Goal: Task Accomplishment & Management: Complete application form

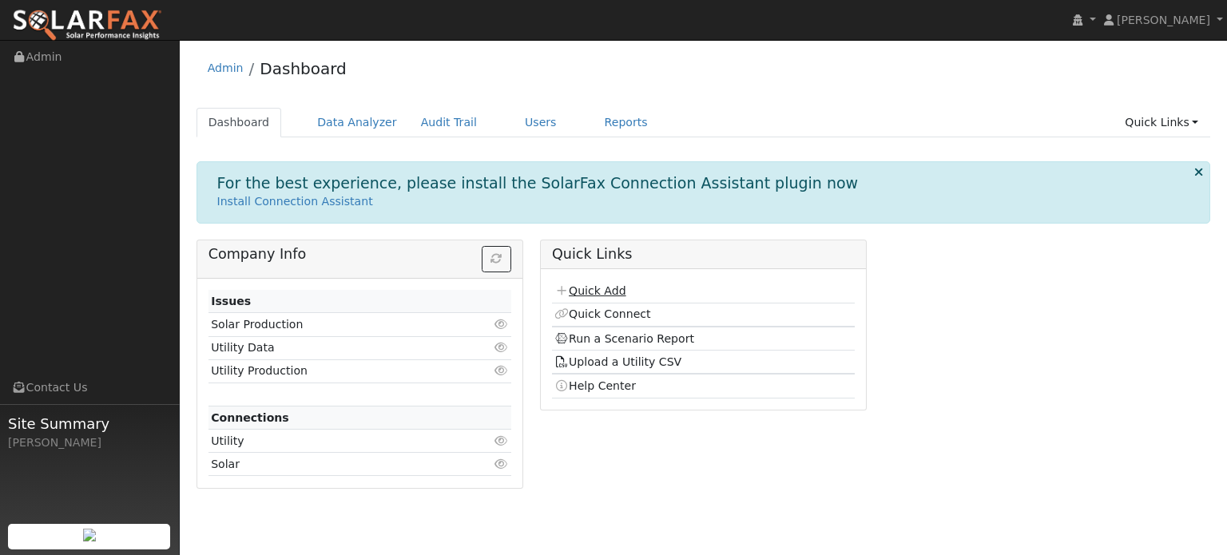
click at [605, 293] on link "Quick Add" at bounding box center [589, 290] width 71 height 13
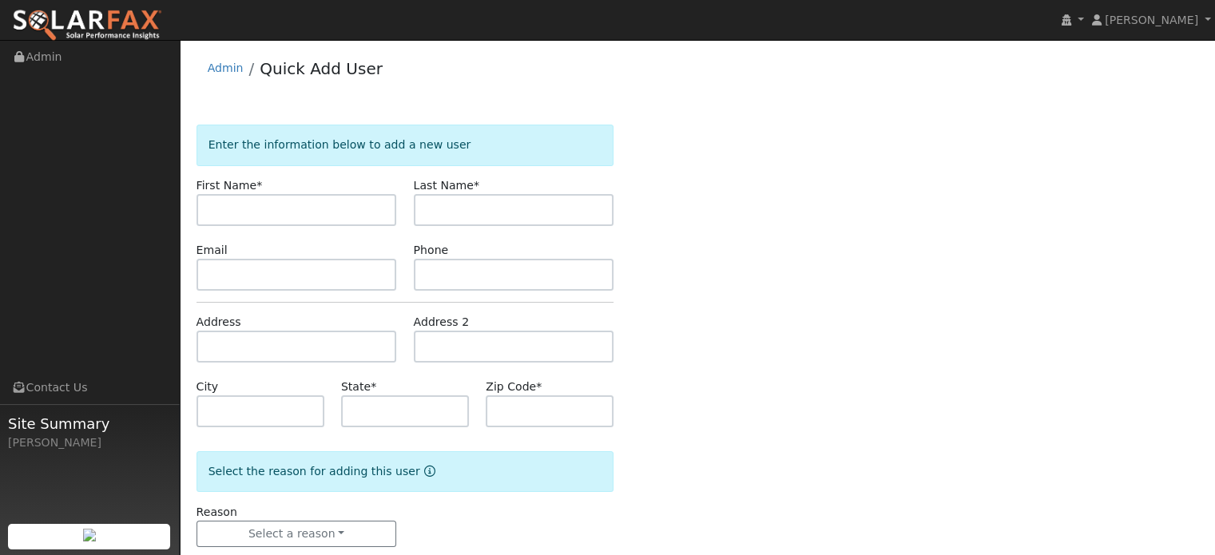
click at [275, 219] on input "text" at bounding box center [296, 210] width 200 height 32
type input "[PERSON_NAME]"
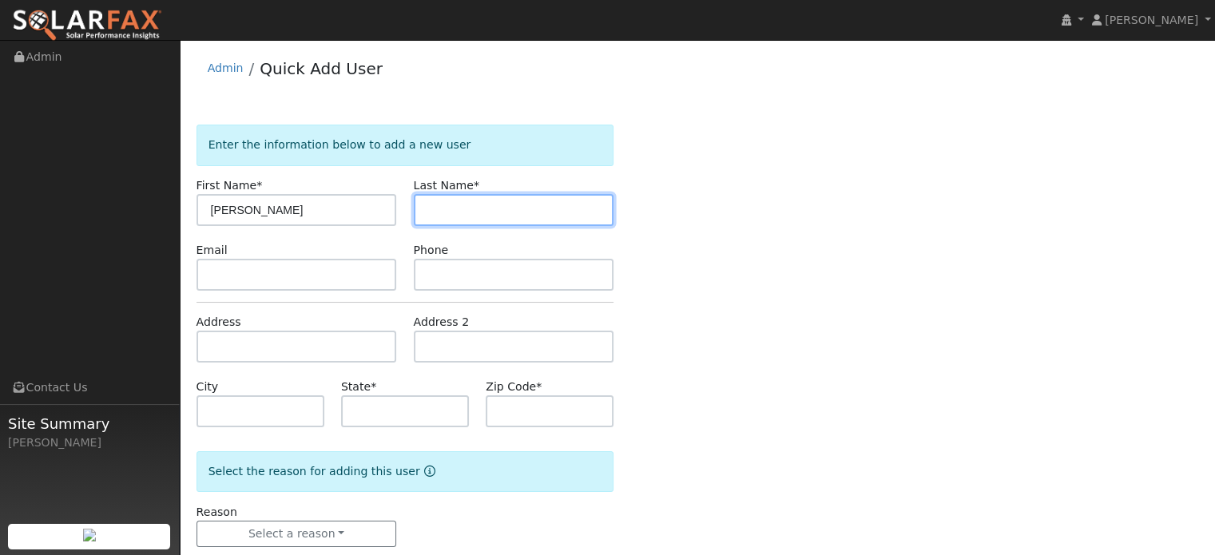
click at [442, 207] on input "text" at bounding box center [514, 210] width 200 height 32
type input "Ames"
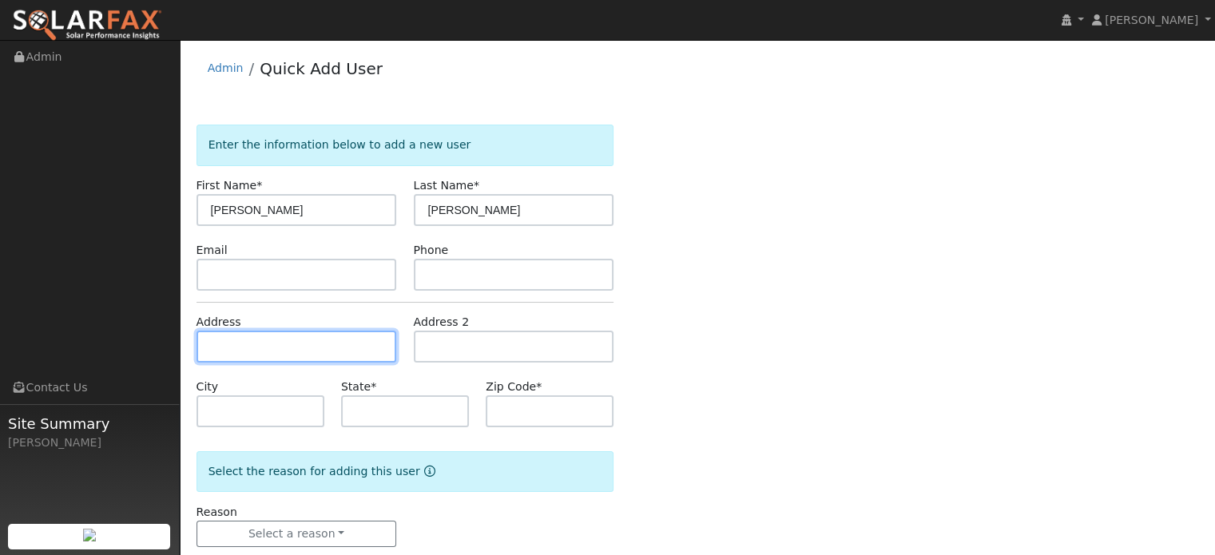
click at [223, 345] on input "text" at bounding box center [296, 347] width 200 height 32
type input "34400 Alta Bonnynook Road"
type input "Alta"
type input "CA"
type input "95701"
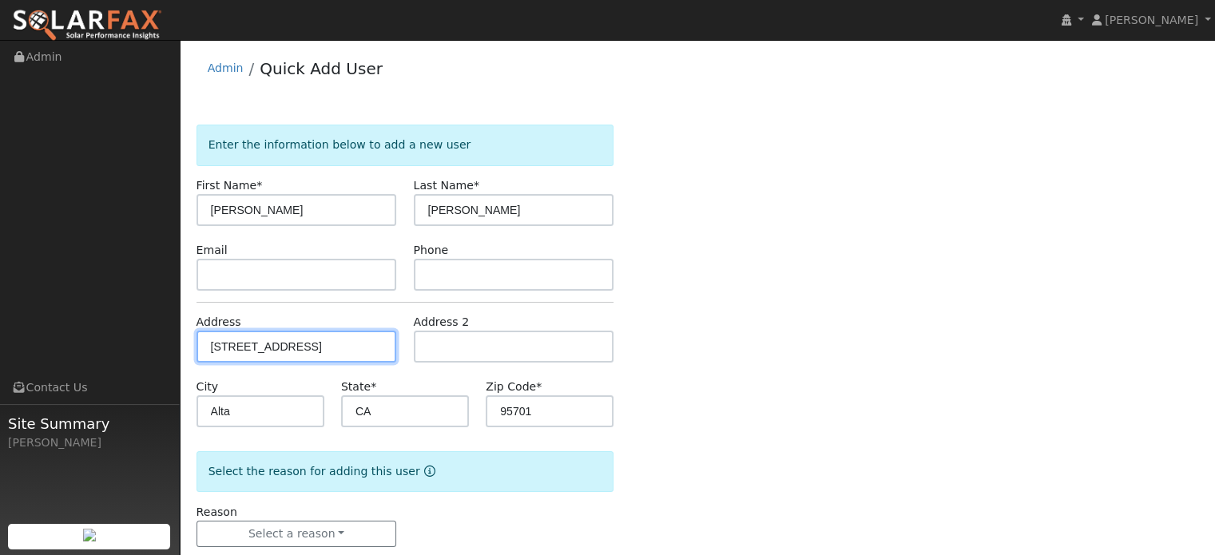
scroll to position [31, 0]
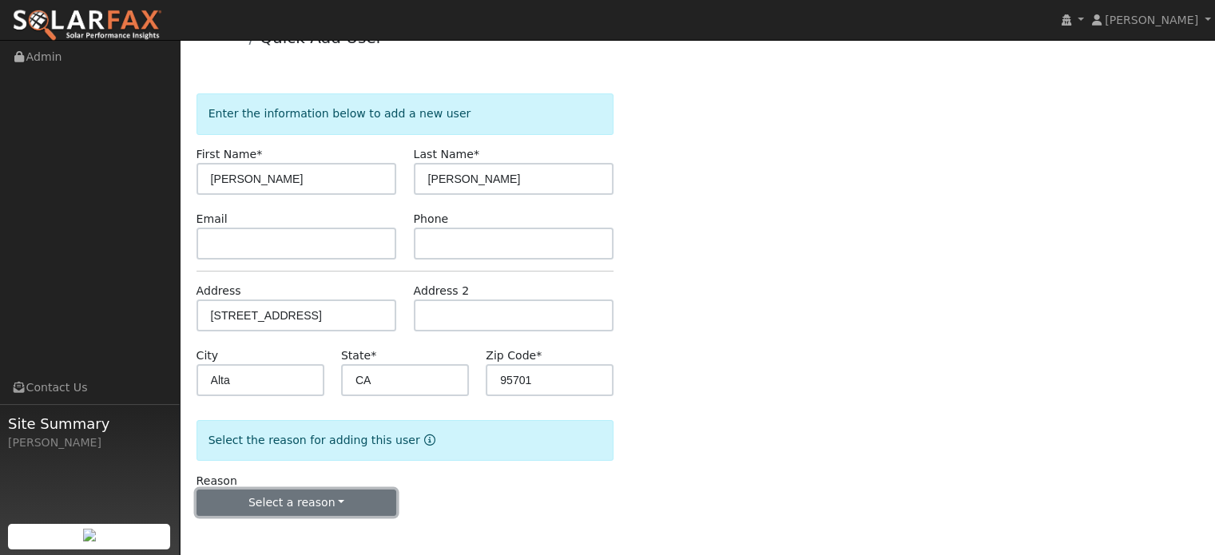
click at [260, 500] on button "Select a reason" at bounding box center [296, 503] width 200 height 27
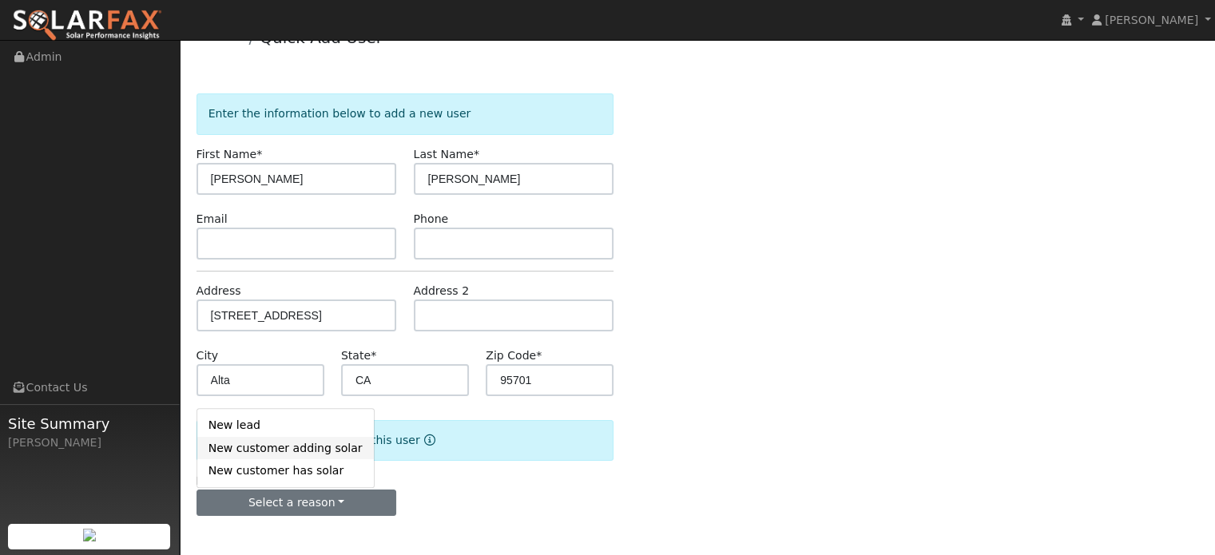
click at [275, 452] on link "New customer adding solar" at bounding box center [285, 448] width 176 height 22
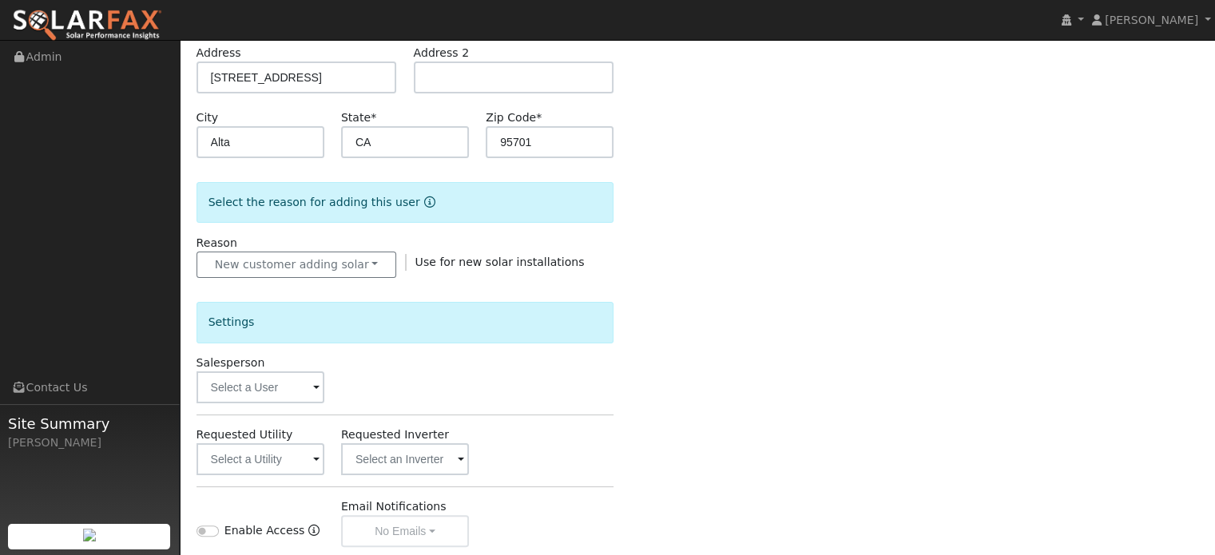
scroll to position [271, 0]
click at [267, 376] on input "text" at bounding box center [260, 386] width 128 height 32
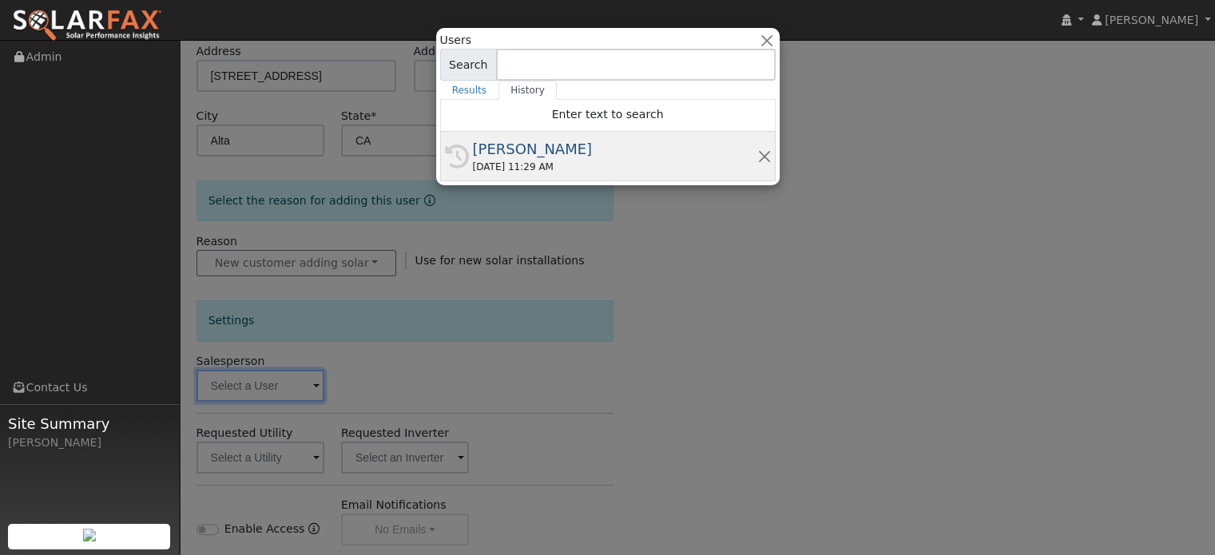
click at [513, 150] on div "[PERSON_NAME]" at bounding box center [615, 149] width 284 height 22
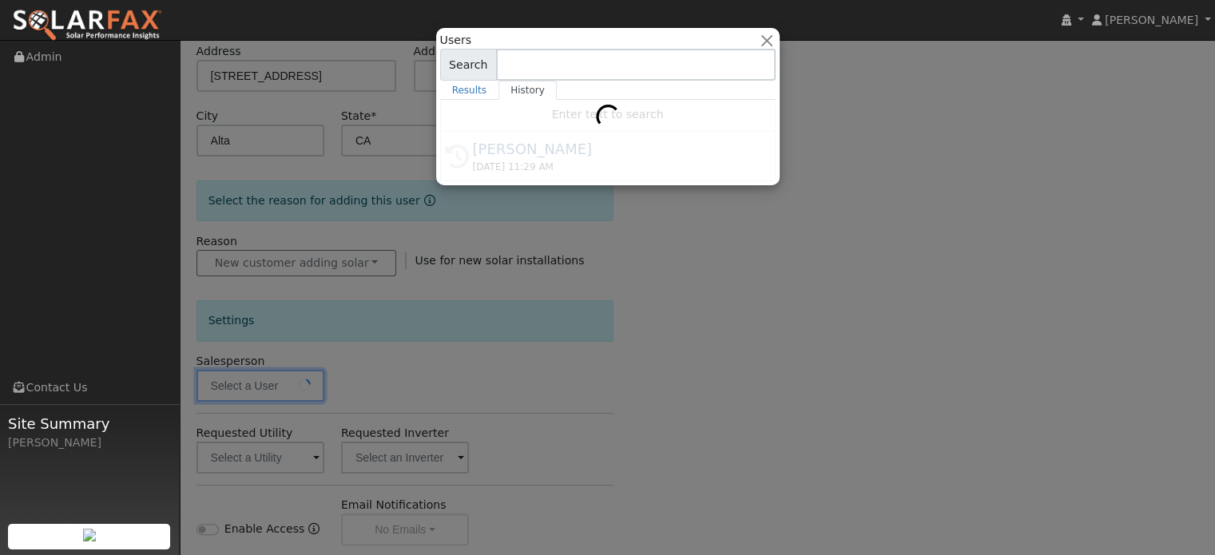
type input "[PERSON_NAME]"
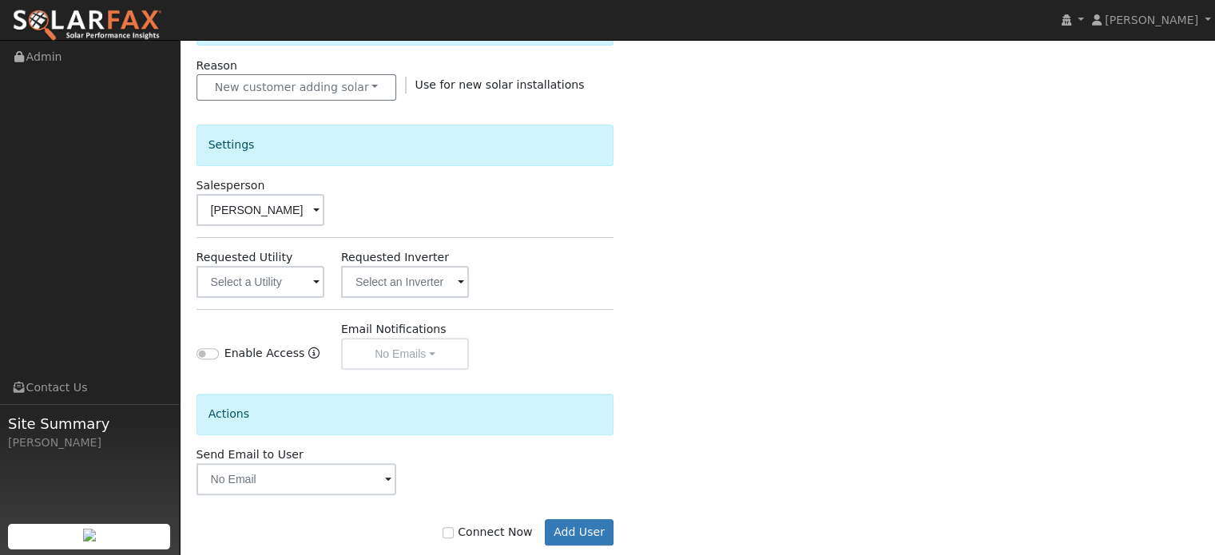
scroll to position [475, 0]
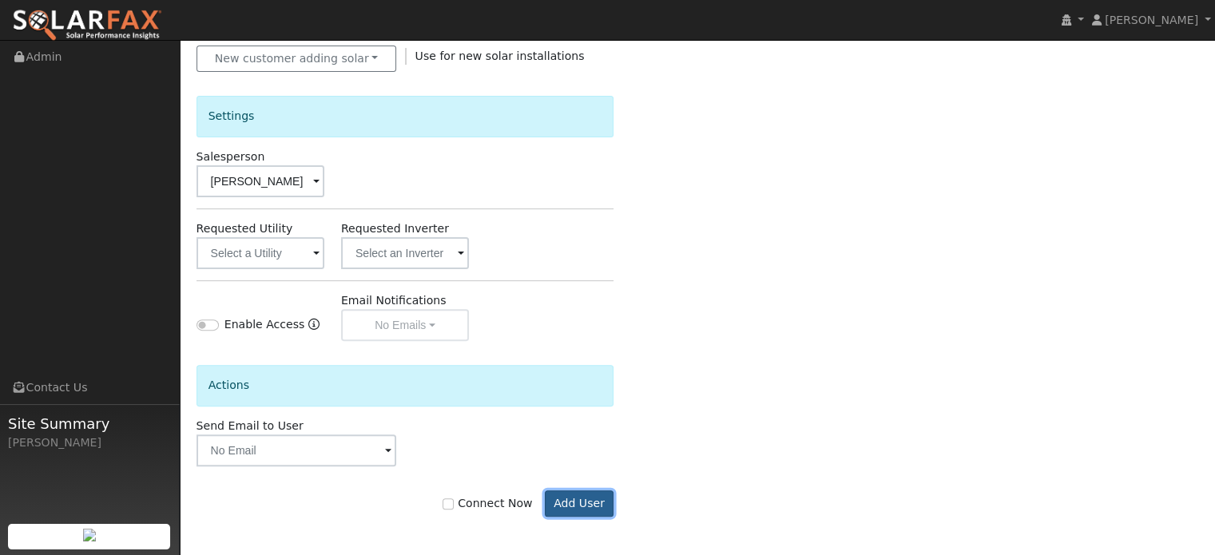
click at [578, 507] on button "Add User" at bounding box center [579, 503] width 69 height 27
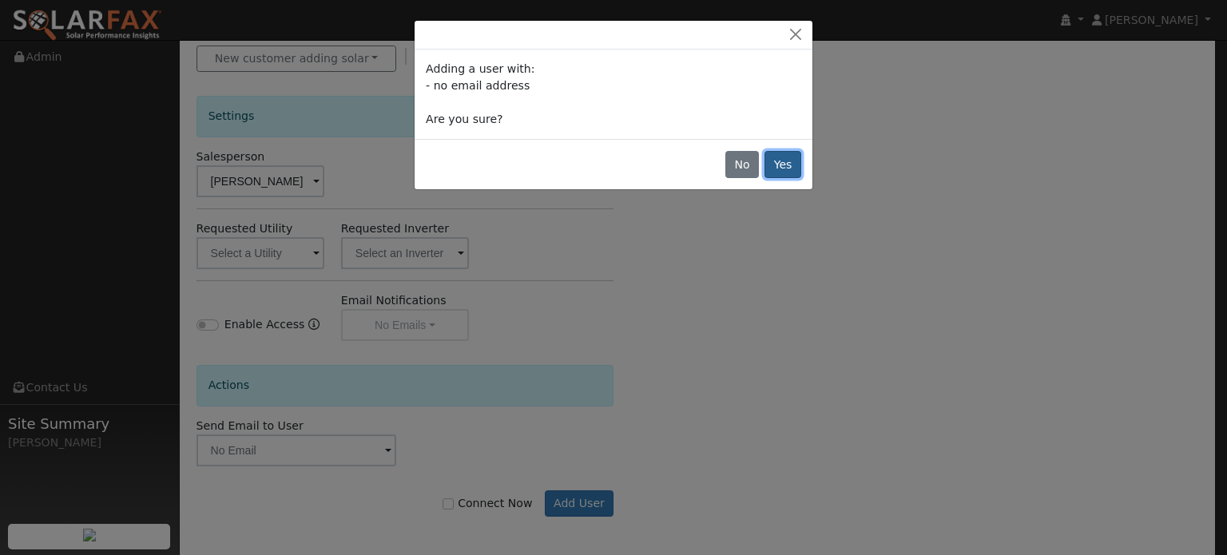
click at [783, 155] on button "Yes" at bounding box center [782, 164] width 37 height 27
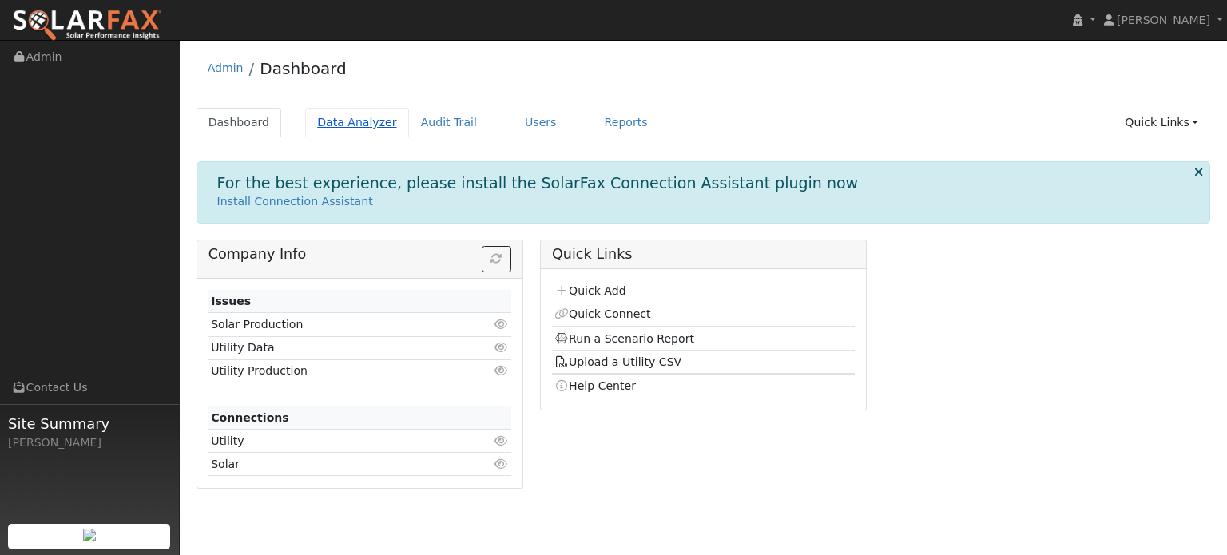
click at [336, 124] on link "Data Analyzer" at bounding box center [357, 123] width 104 height 30
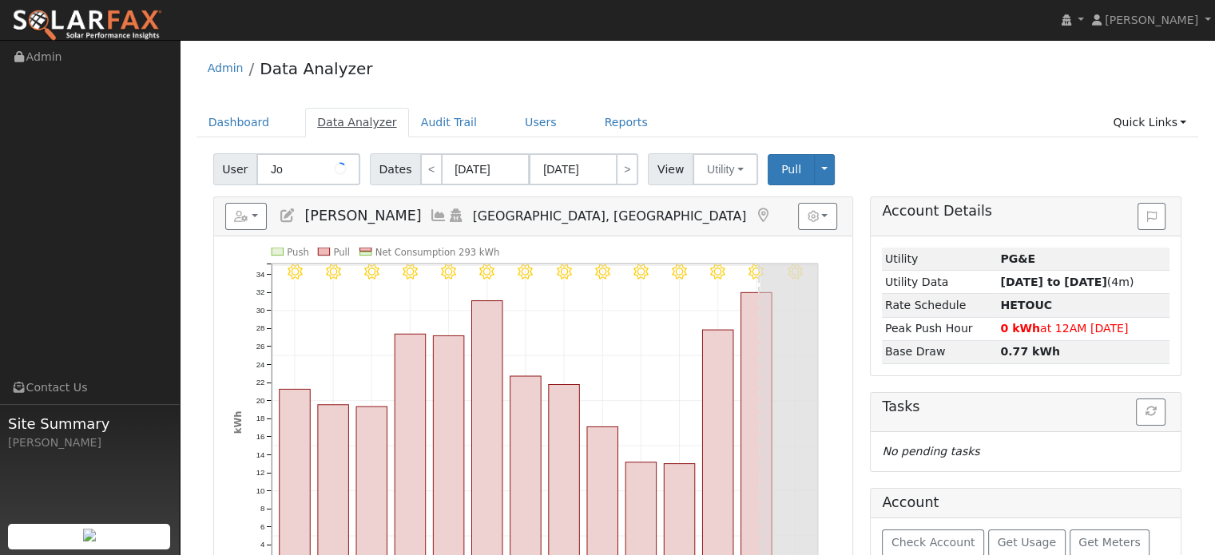
type input "J"
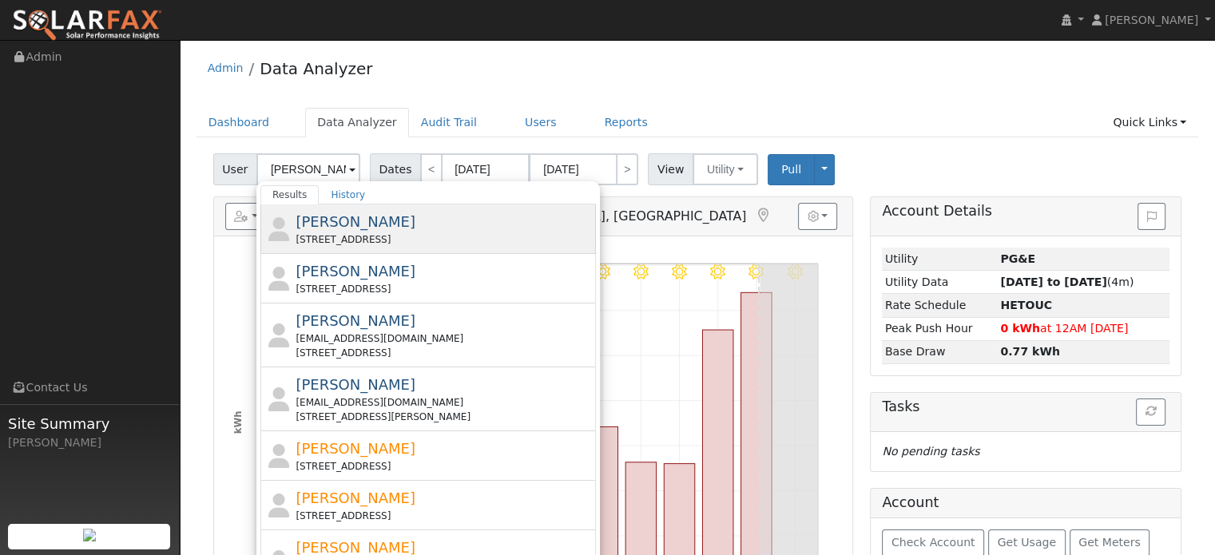
click at [370, 233] on div "[STREET_ADDRESS]" at bounding box center [443, 239] width 296 height 14
type input "[PERSON_NAME]"
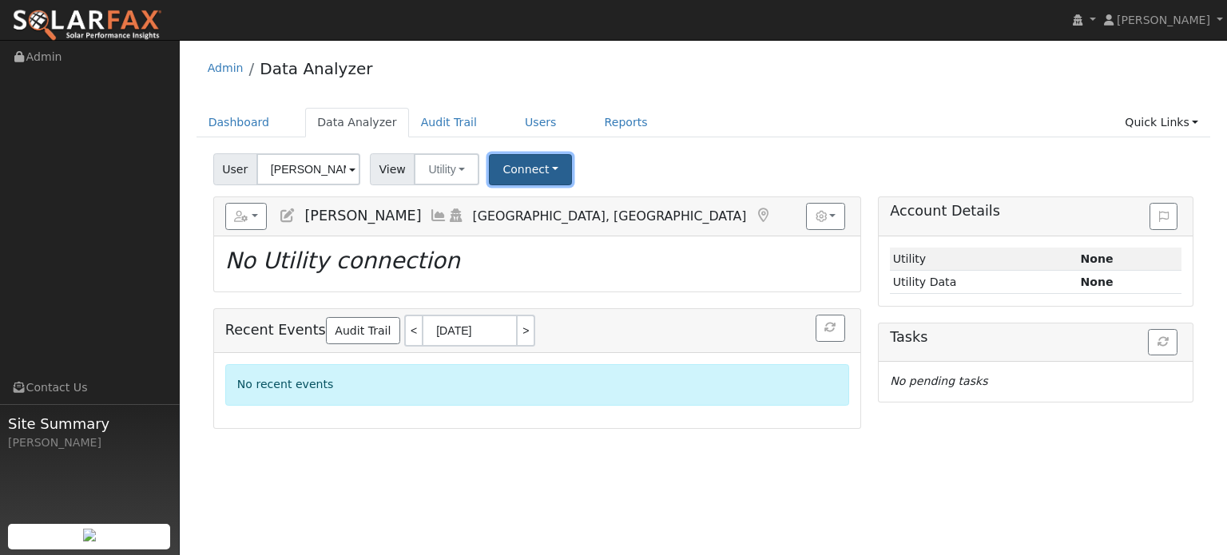
click at [526, 169] on button "Connect" at bounding box center [530, 169] width 83 height 31
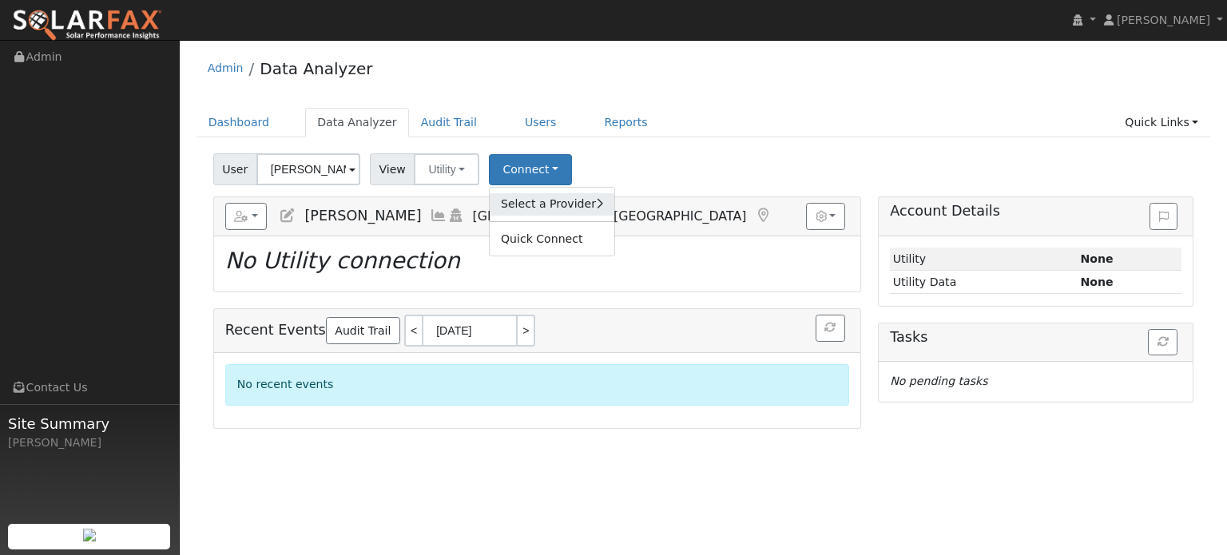
click at [533, 210] on link "Select a Provider" at bounding box center [552, 204] width 125 height 22
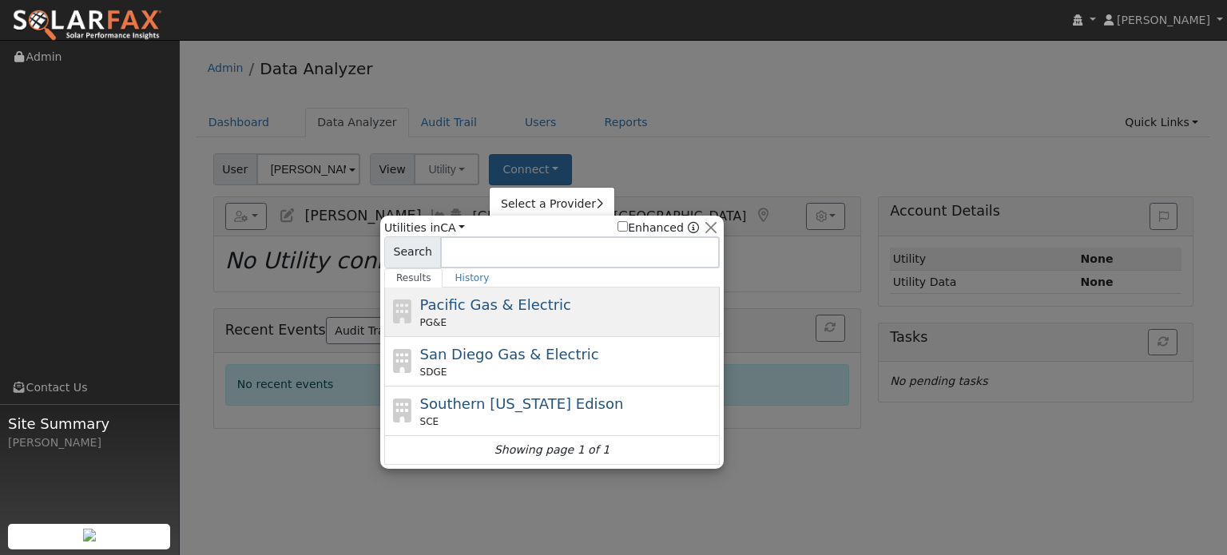
click at [501, 302] on span "Pacific Gas & Electric" at bounding box center [495, 304] width 151 height 17
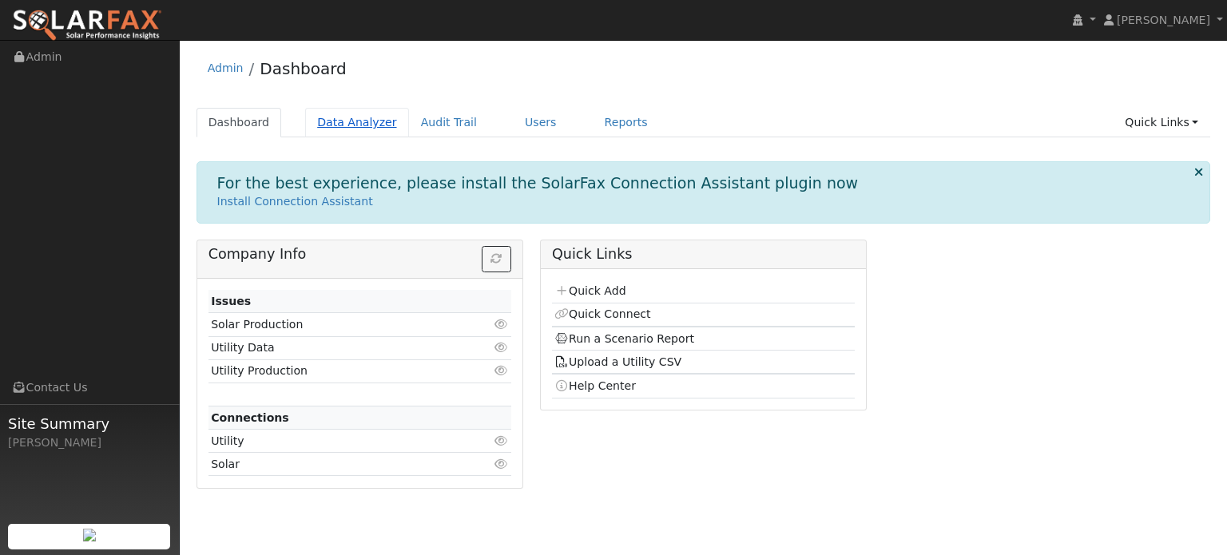
click at [335, 124] on link "Data Analyzer" at bounding box center [357, 123] width 104 height 30
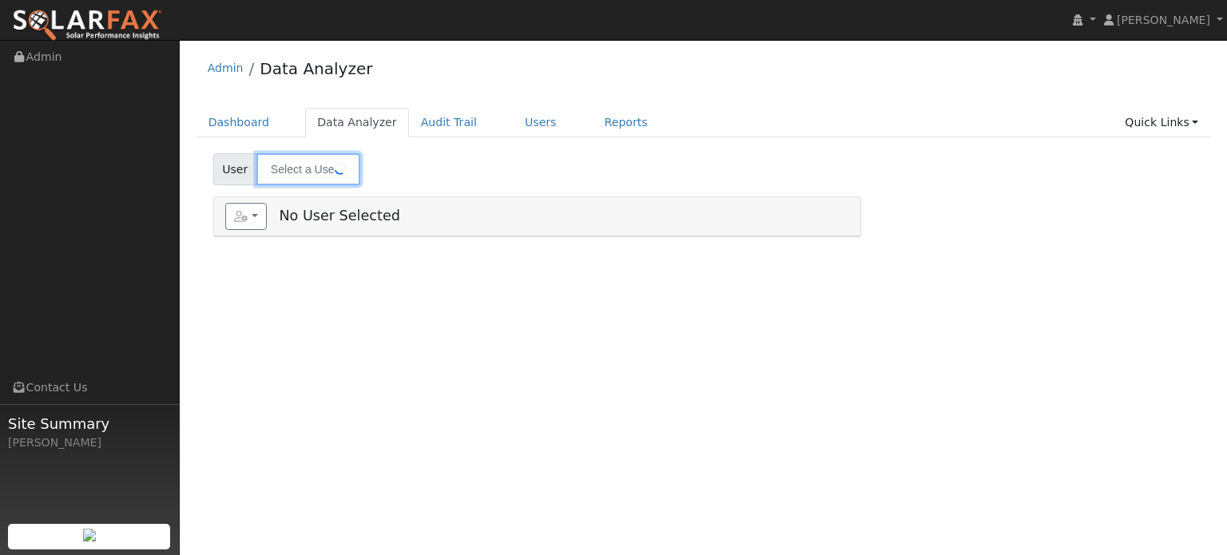
type input "[PERSON_NAME]"
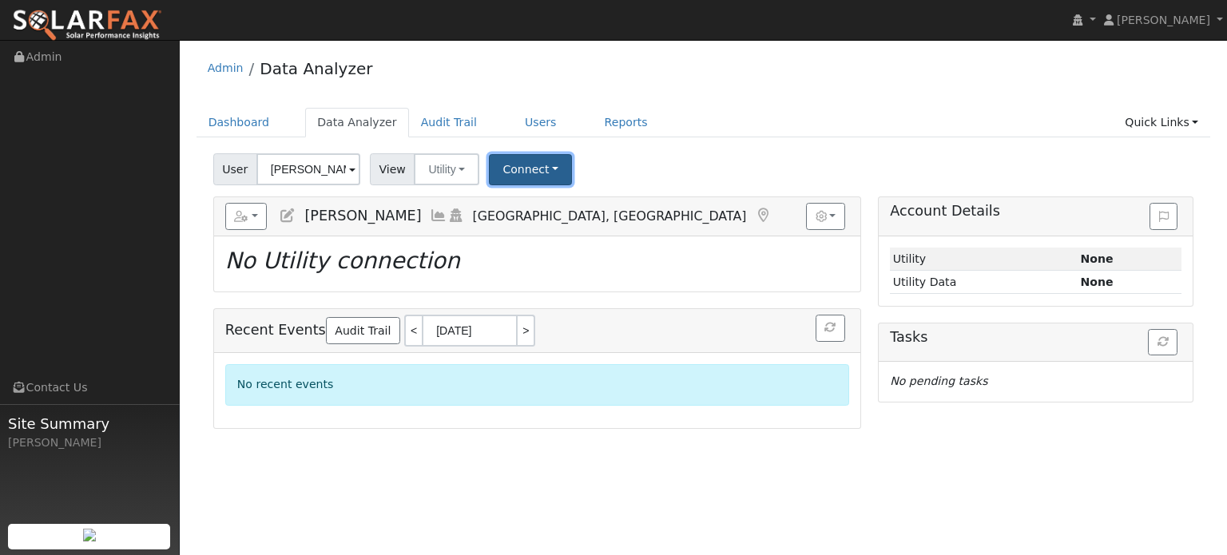
click at [514, 168] on button "Connect" at bounding box center [530, 169] width 83 height 31
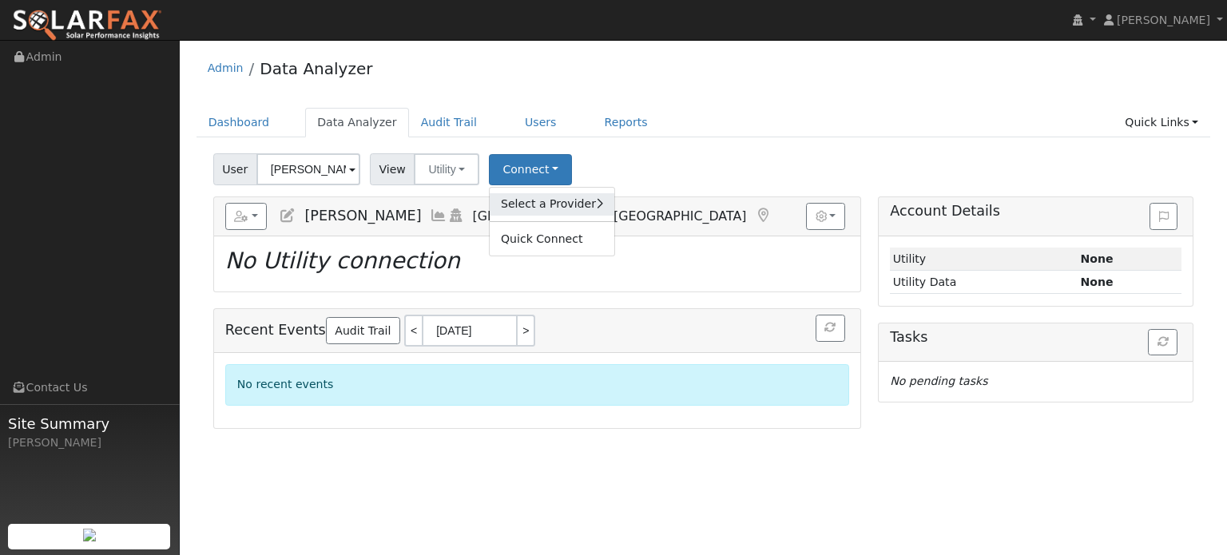
click at [519, 200] on link "Select a Provider" at bounding box center [552, 204] width 125 height 22
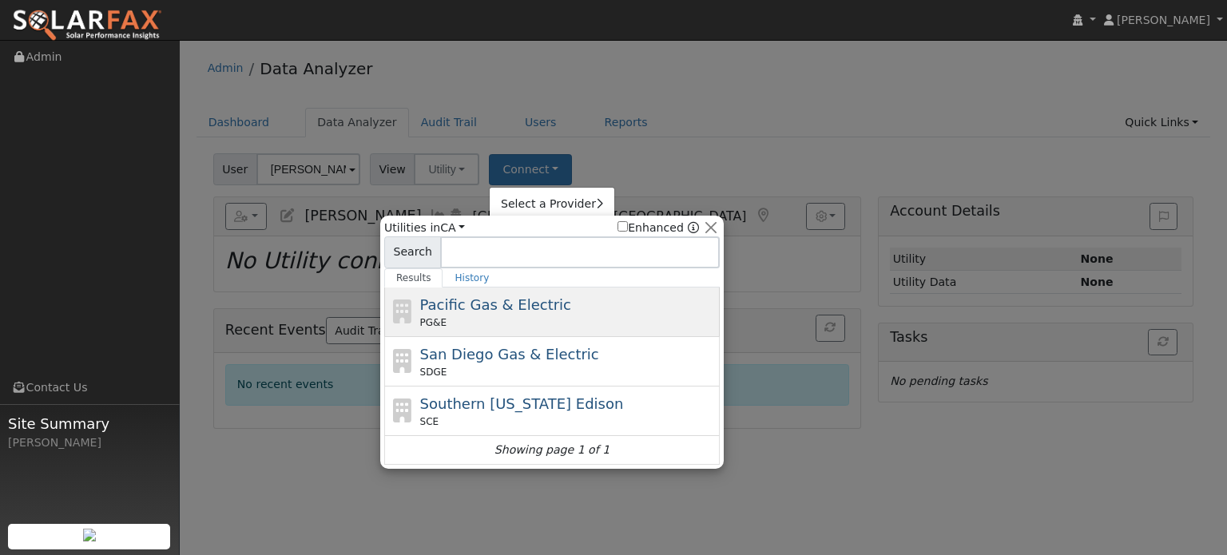
click at [506, 323] on div "PG&E" at bounding box center [568, 322] width 296 height 14
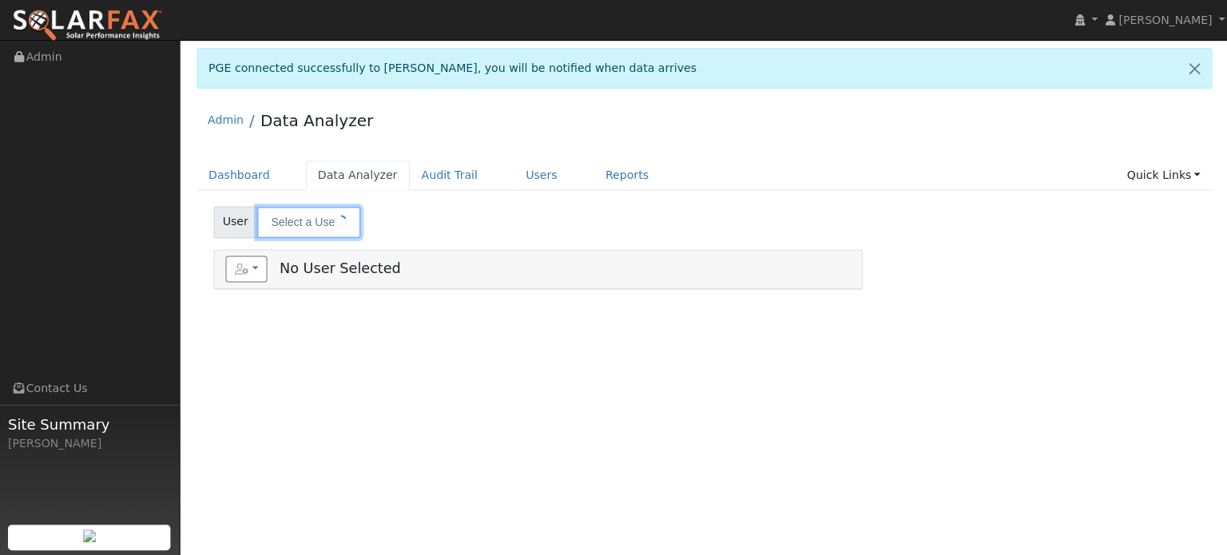
type input "[PERSON_NAME]"
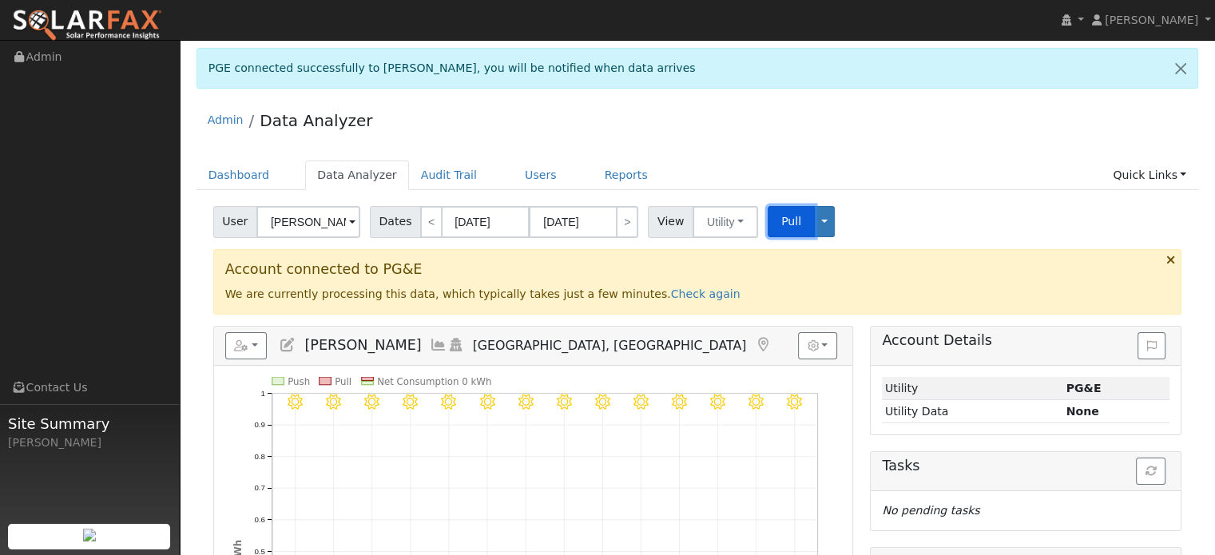
drag, startPoint x: 766, startPoint y: 220, endPoint x: 591, endPoint y: 280, distance: 184.9
